Goal: Task Accomplishment & Management: Use online tool/utility

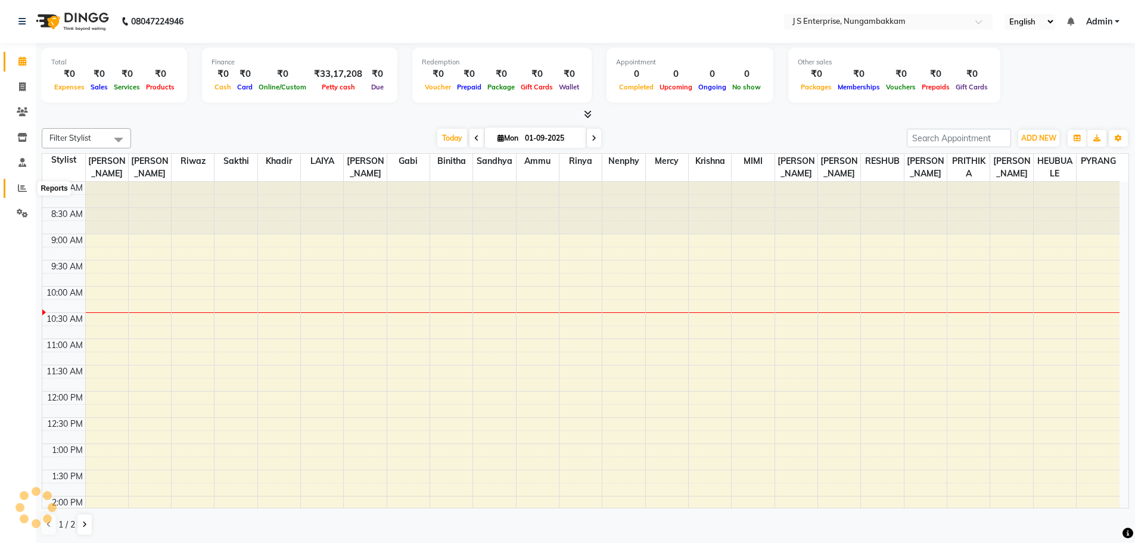
click at [17, 182] on span at bounding box center [22, 189] width 21 height 14
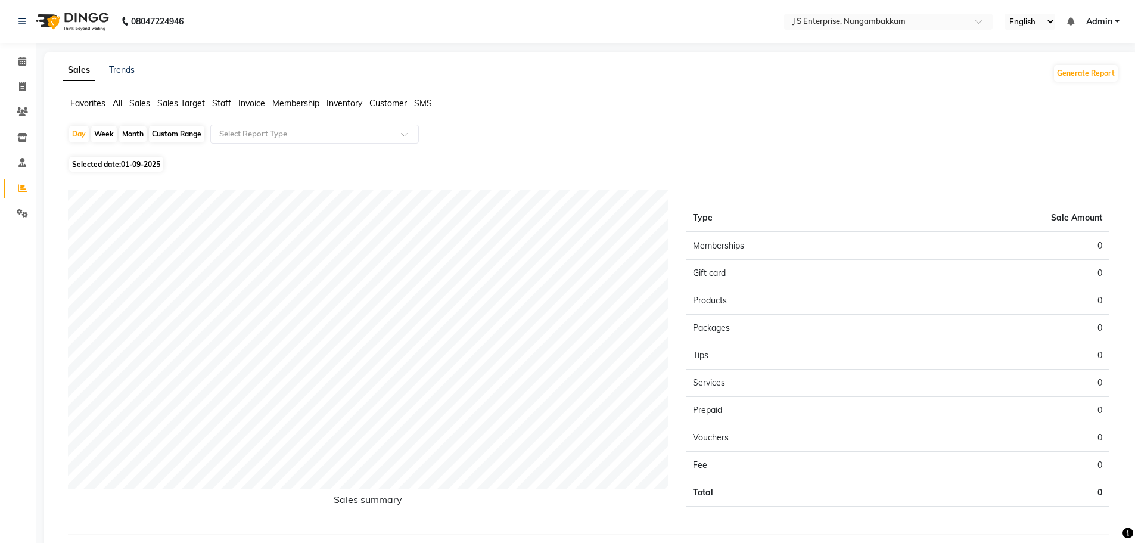
click at [222, 98] on span "Staff" at bounding box center [221, 103] width 19 height 11
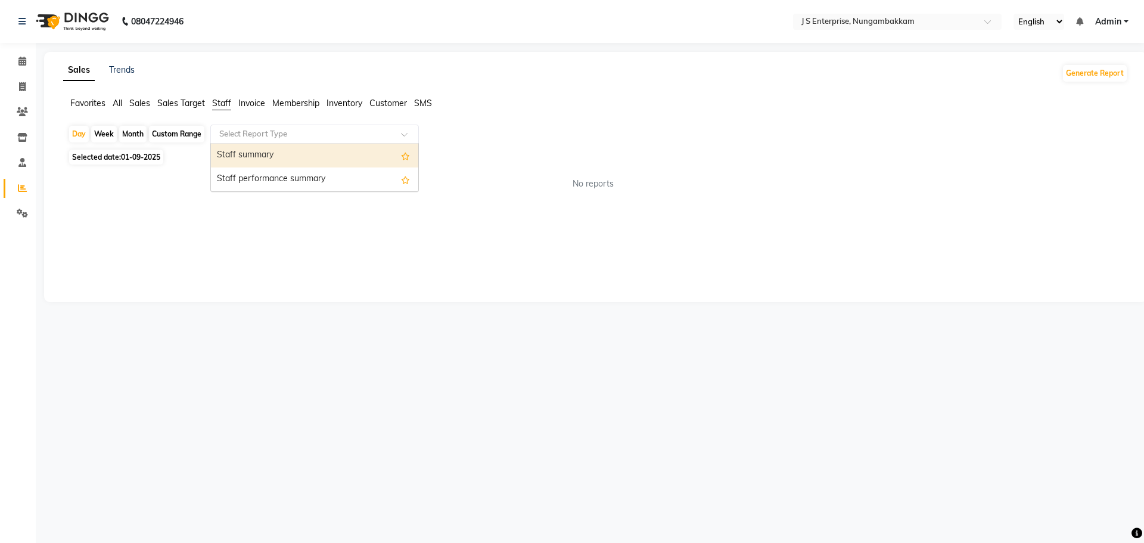
drag, startPoint x: 248, startPoint y: 132, endPoint x: 265, endPoint y: 151, distance: 24.9
click at [248, 132] on input "text" at bounding box center [303, 134] width 172 height 12
click at [265, 153] on div "Staff summary" at bounding box center [314, 156] width 207 height 24
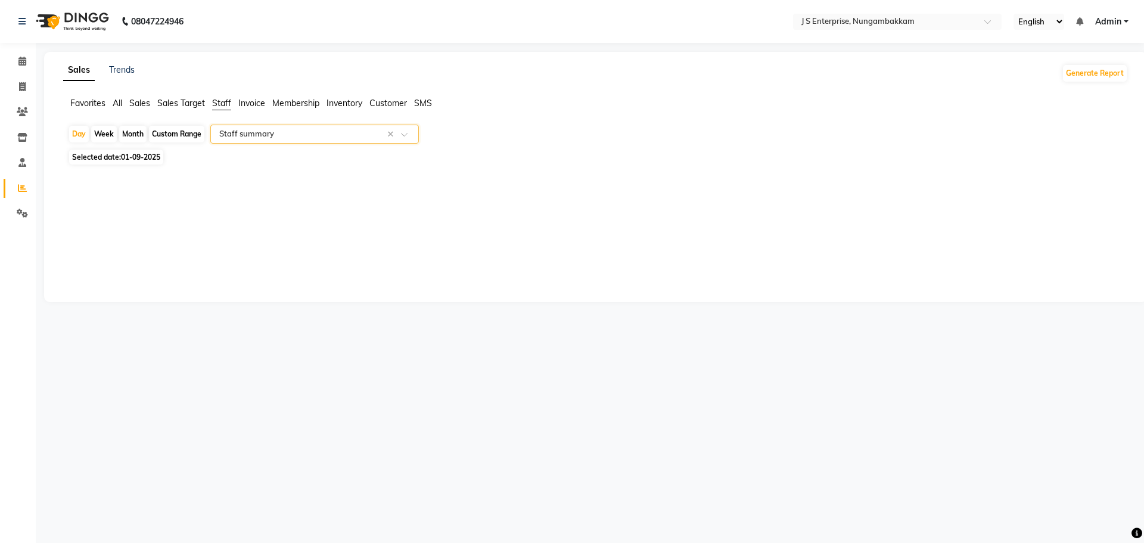
click at [156, 157] on span "01-09-2025" at bounding box center [140, 157] width 39 height 9
select select "9"
select select "2025"
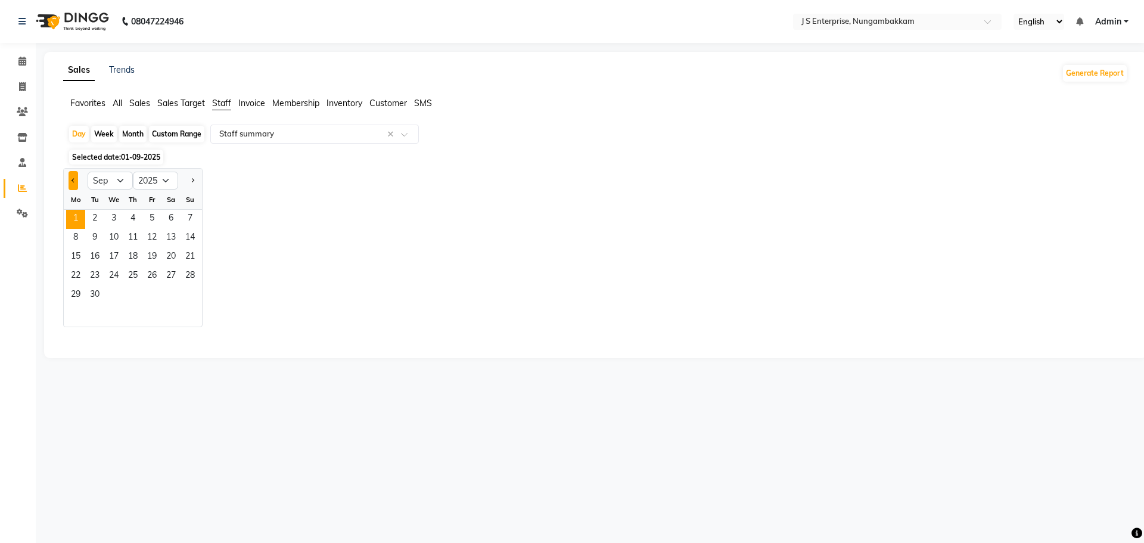
click at [73, 182] on span "Previous month" at bounding box center [73, 180] width 4 height 4
select select "8"
click at [187, 292] on span "31" at bounding box center [190, 295] width 19 height 19
select select "csv"
